Goal: Submit feedback/report problem: Leave review/rating

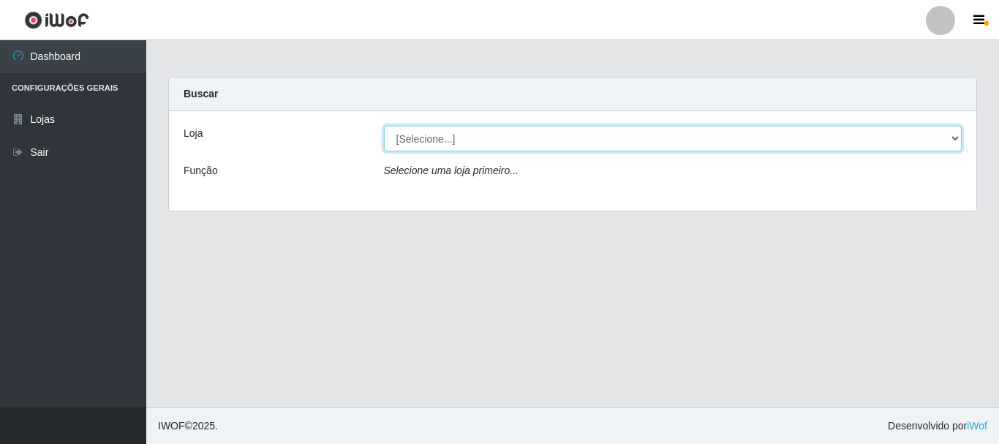
click at [951, 141] on select "[Selecione...] Nordestão - Alecrim" at bounding box center [673, 139] width 578 height 26
select select "453"
click at [384, 126] on select "[Selecione...] Nordestão - Alecrim" at bounding box center [673, 139] width 578 height 26
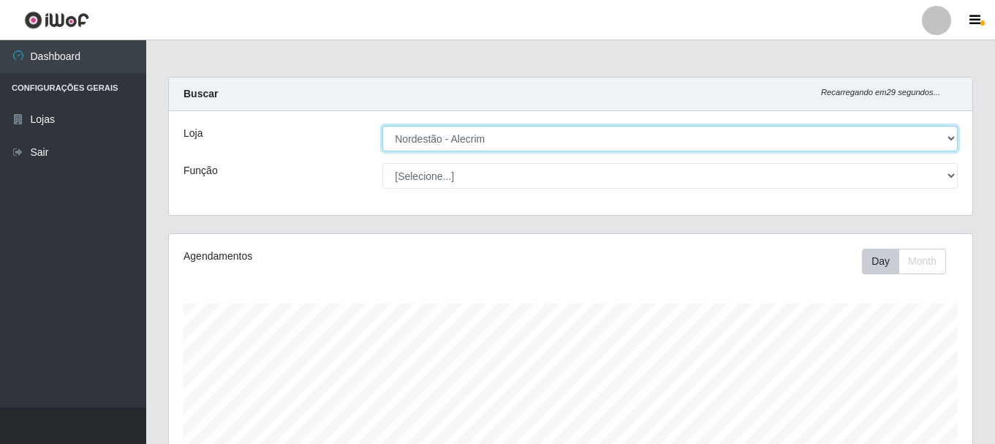
scroll to position [303, 804]
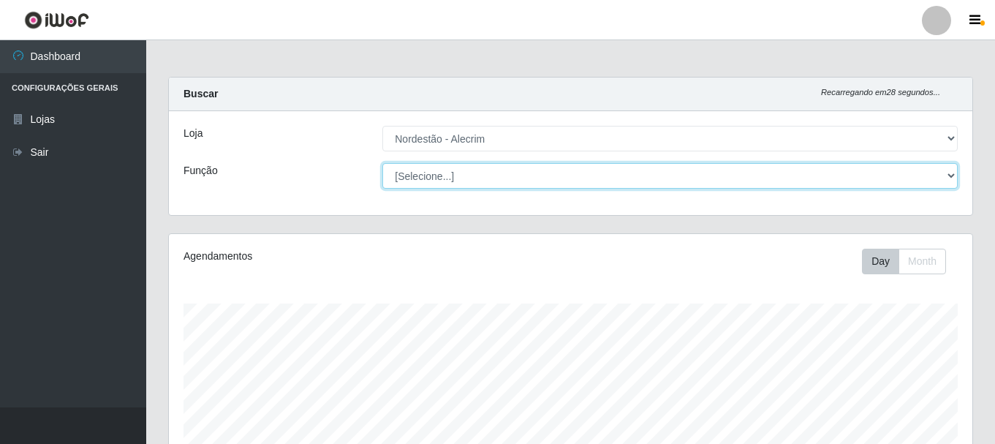
click at [951, 177] on select "[Selecione...] Embalador Embalador + Embalador ++" at bounding box center [670, 176] width 576 height 26
select select "1"
click at [382, 163] on select "[Selecione...] Embalador Embalador + Embalador ++" at bounding box center [670, 176] width 576 height 26
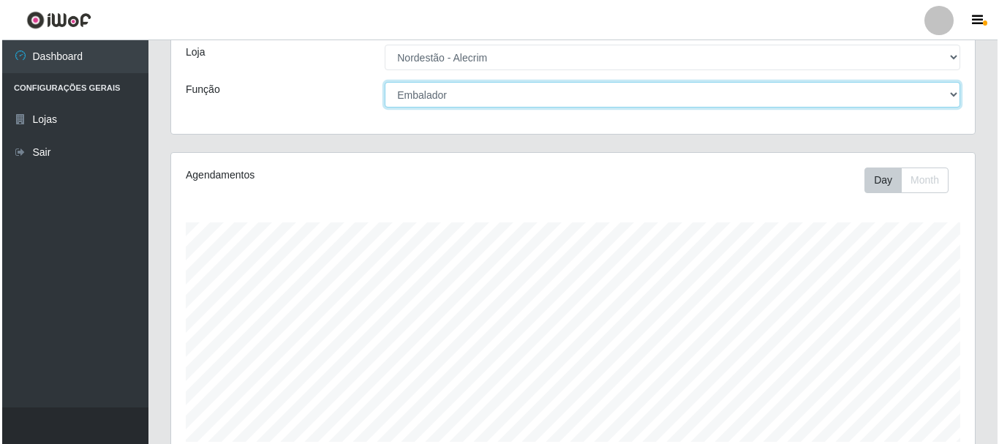
scroll to position [293, 0]
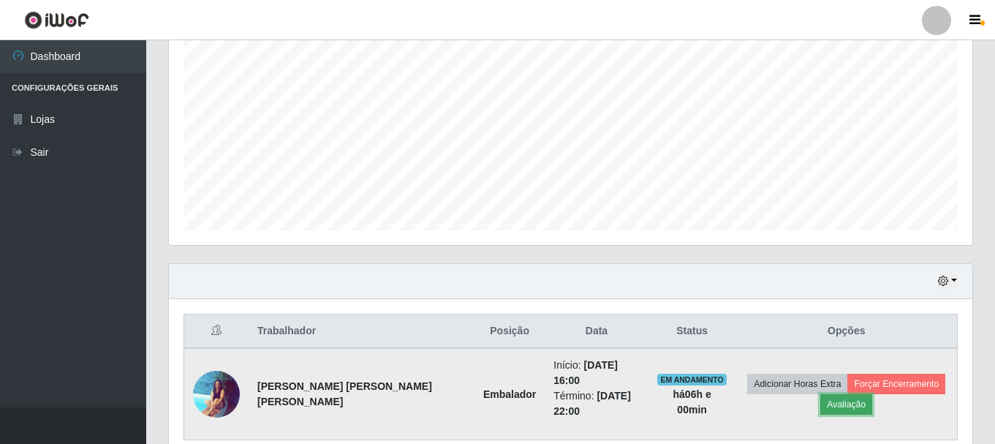
click at [847, 401] on button "Avaliação" at bounding box center [846, 404] width 52 height 20
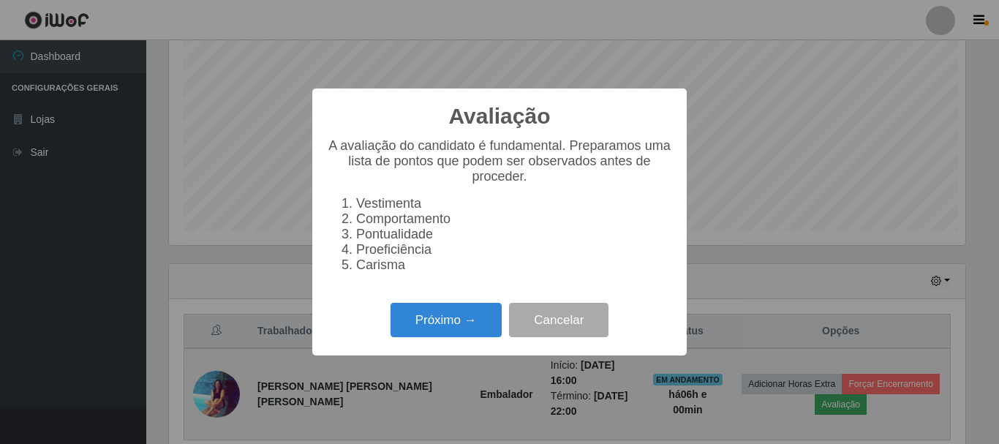
scroll to position [303, 796]
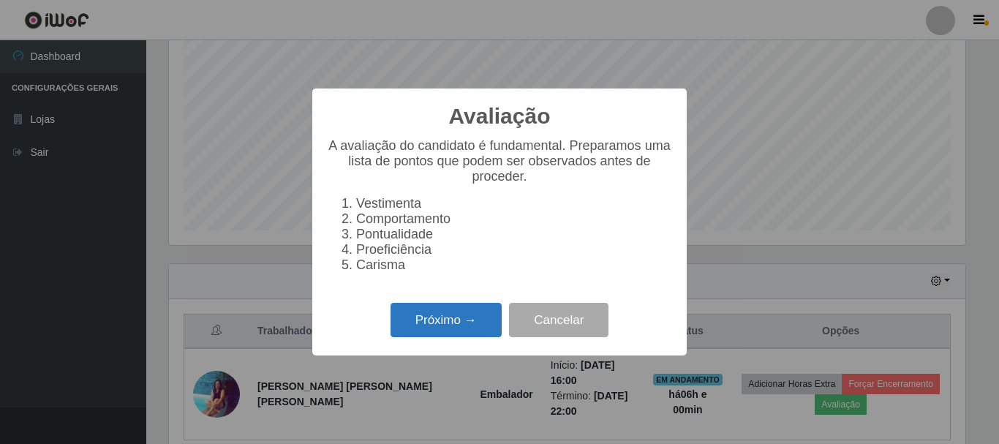
click at [475, 328] on button "Próximo →" at bounding box center [446, 320] width 111 height 34
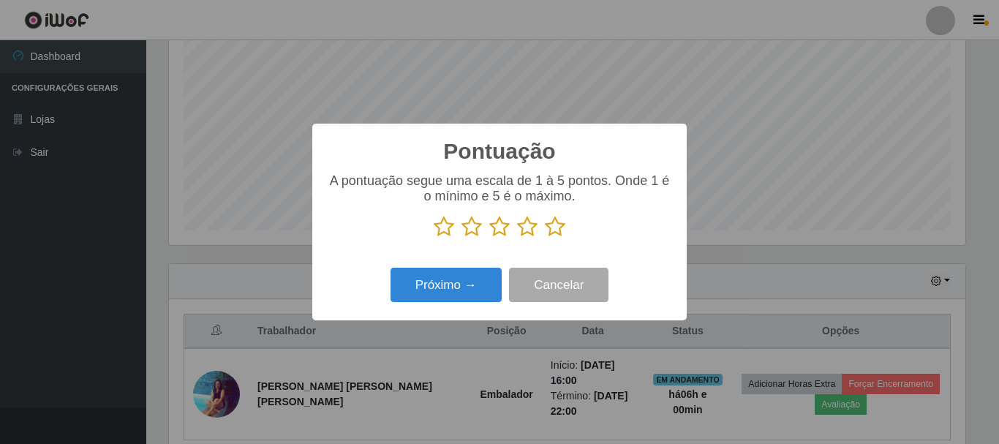
scroll to position [730978, 730485]
click at [551, 233] on icon at bounding box center [555, 227] width 20 height 22
click at [545, 238] on input "radio" at bounding box center [545, 238] width 0 height 0
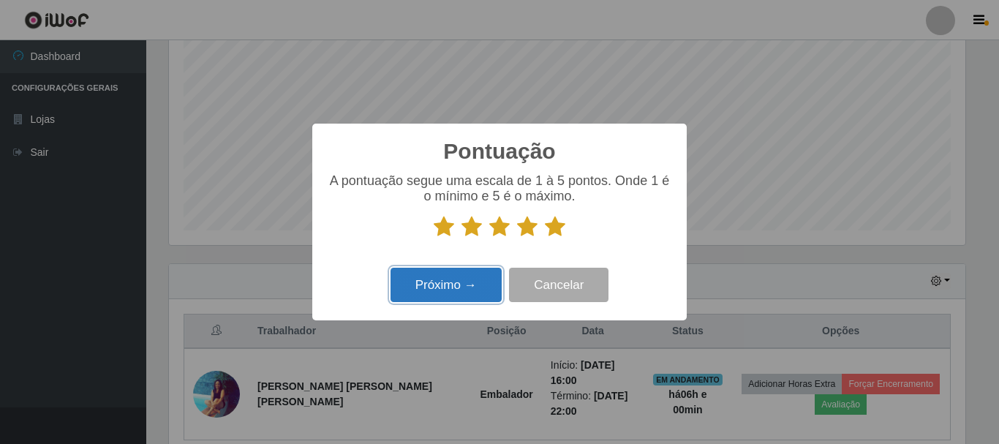
click at [442, 289] on button "Próximo →" at bounding box center [446, 285] width 111 height 34
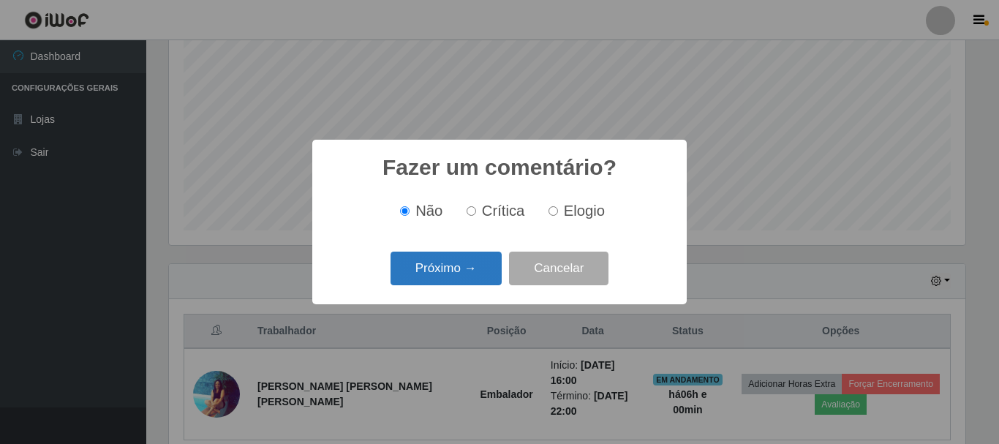
click at [459, 265] on button "Próximo →" at bounding box center [446, 269] width 111 height 34
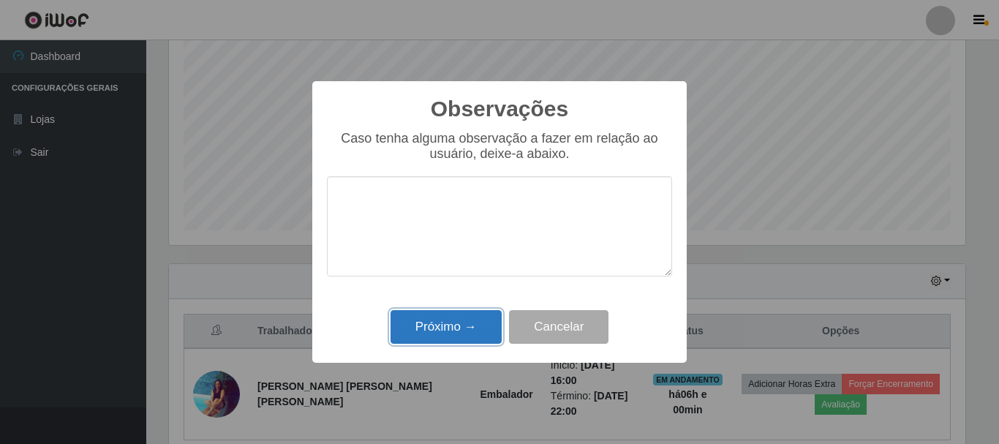
click at [472, 324] on button "Próximo →" at bounding box center [446, 327] width 111 height 34
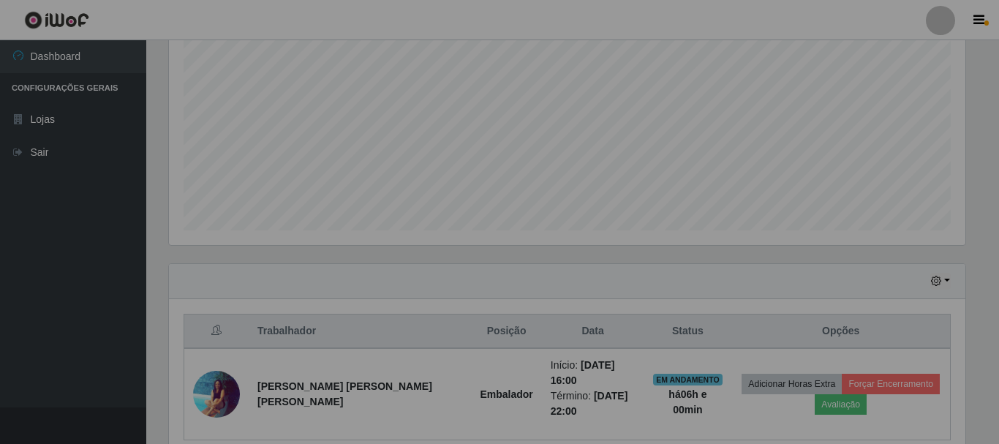
scroll to position [303, 804]
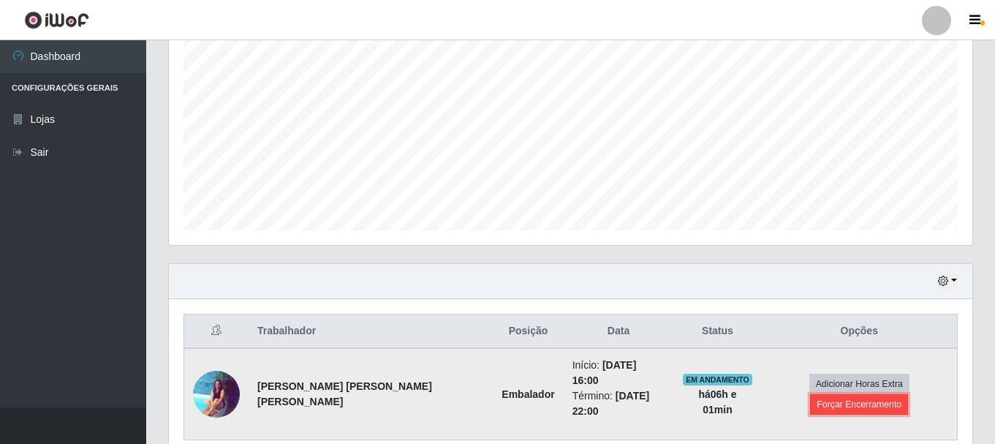
click at [900, 394] on button "Forçar Encerramento" at bounding box center [859, 404] width 98 height 20
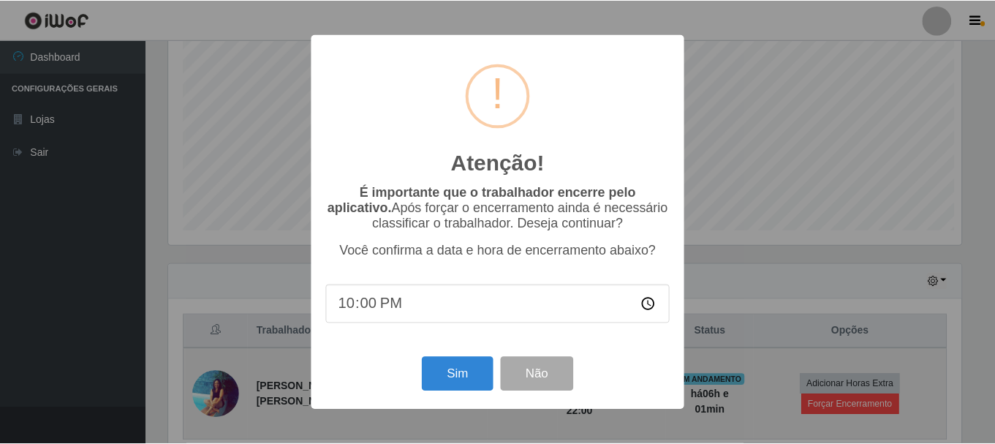
scroll to position [303, 796]
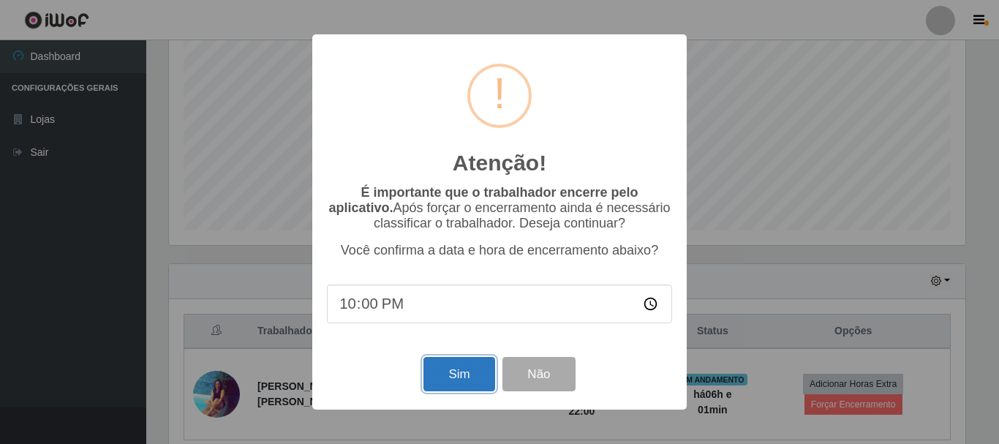
click at [445, 381] on button "Sim" at bounding box center [458, 374] width 71 height 34
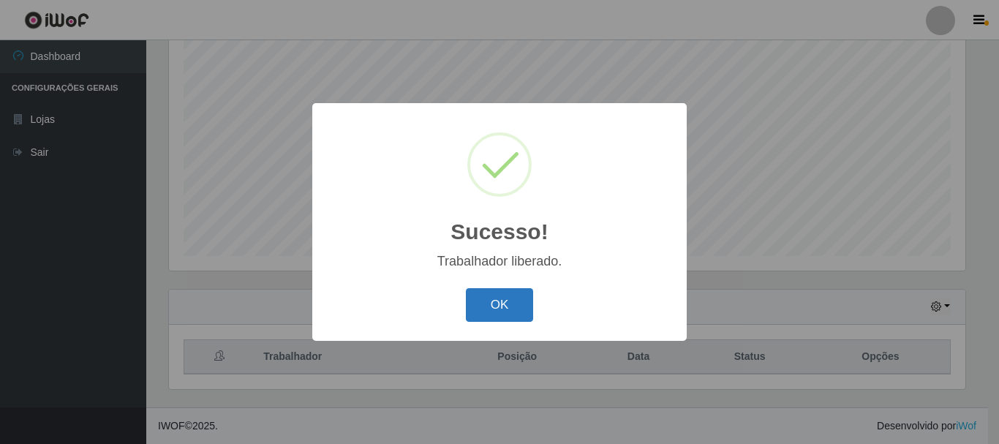
click at [512, 314] on button "OK" at bounding box center [500, 305] width 68 height 34
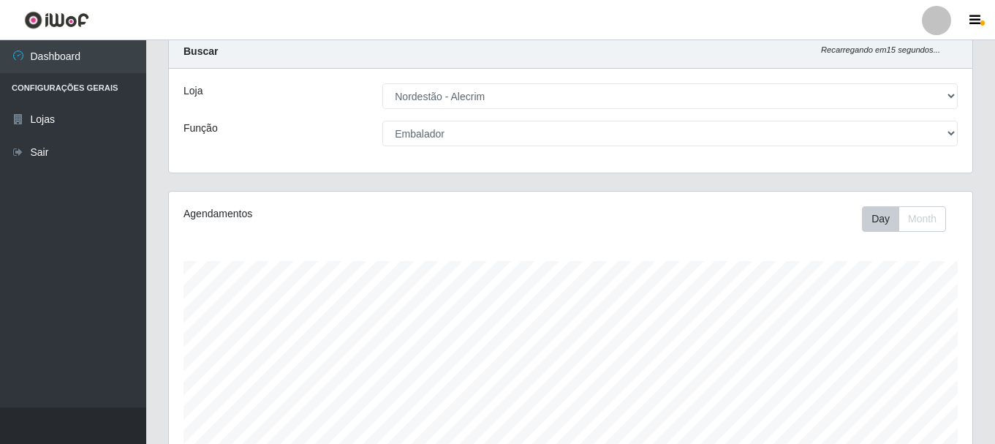
scroll to position [0, 0]
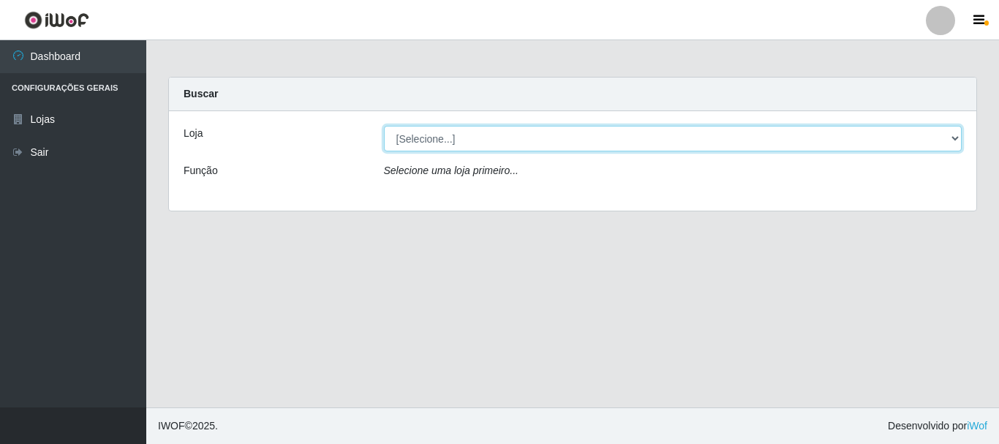
click at [943, 139] on select "[Selecione...] Nordestão - Alecrim" at bounding box center [673, 139] width 578 height 26
select select "453"
click at [384, 126] on select "[Selecione...] Nordestão - Alecrim" at bounding box center [673, 139] width 578 height 26
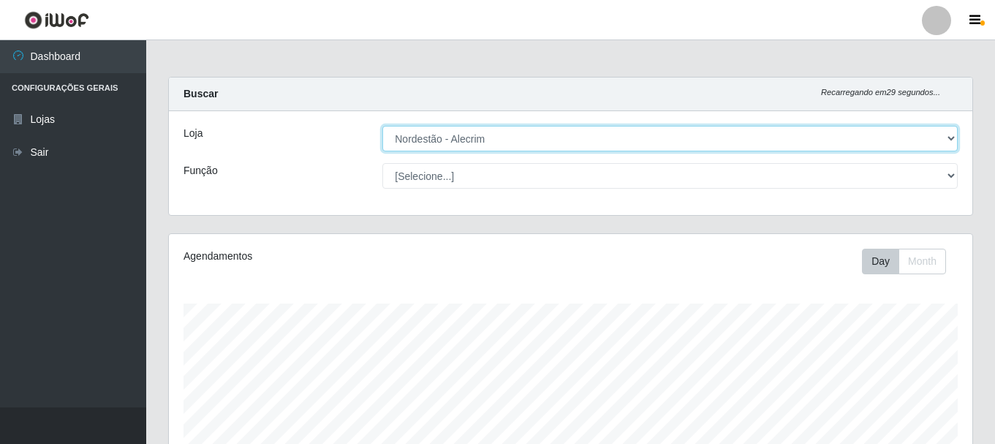
scroll to position [303, 804]
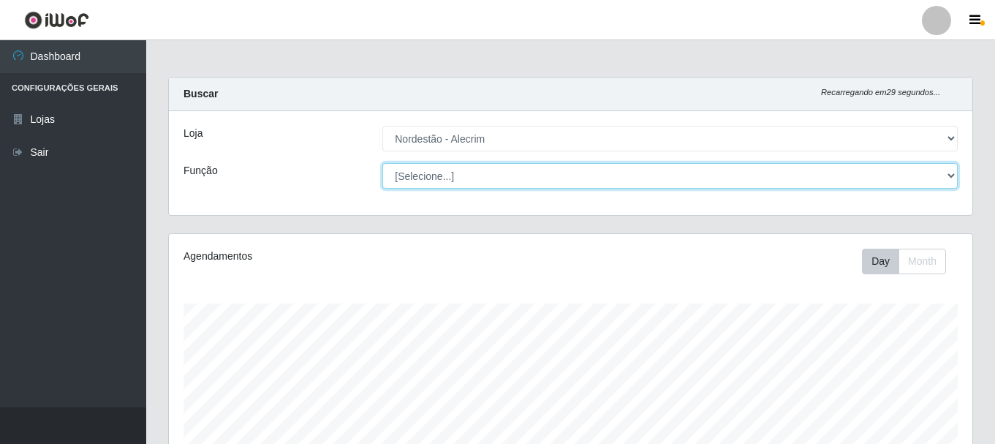
click at [948, 178] on select "[Selecione...] Embalador Embalador + Embalador ++" at bounding box center [670, 176] width 576 height 26
select select "1"
click at [382, 163] on select "[Selecione...] Embalador Embalador + Embalador ++" at bounding box center [670, 176] width 576 height 26
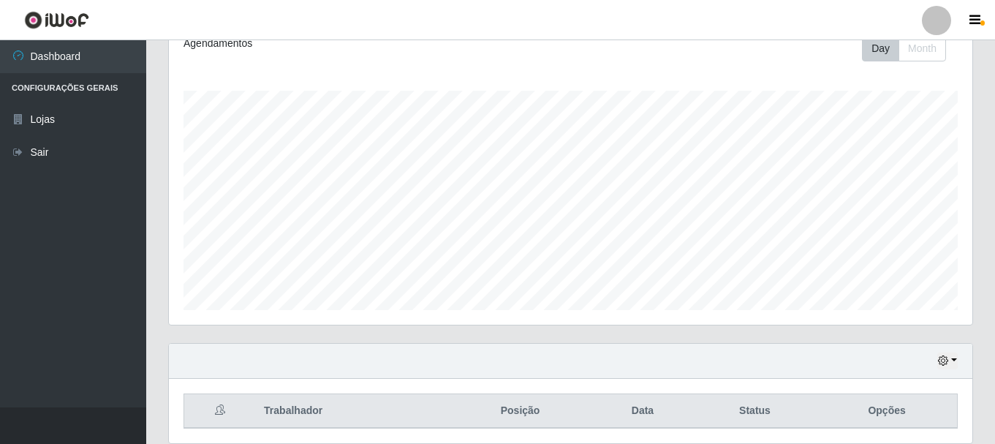
scroll to position [0, 0]
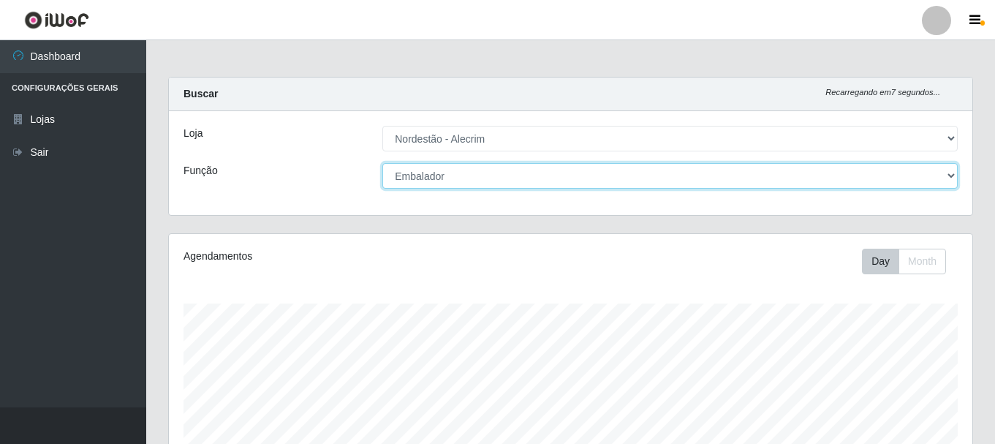
click at [951, 176] on select "[Selecione...] Embalador Embalador + Embalador ++" at bounding box center [670, 176] width 576 height 26
click at [382, 163] on select "[Selecione...] Embalador Embalador + Embalador ++" at bounding box center [670, 176] width 576 height 26
